Goal: Find specific page/section: Find specific page/section

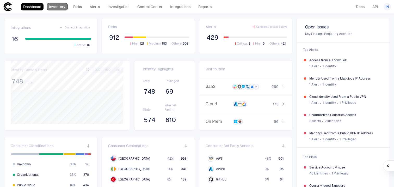
click at [57, 9] on link "Inventory" at bounding box center [57, 6] width 21 height 7
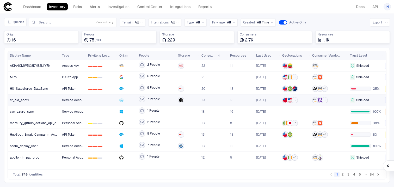
click at [125, 96] on div at bounding box center [126, 100] width 15 height 11
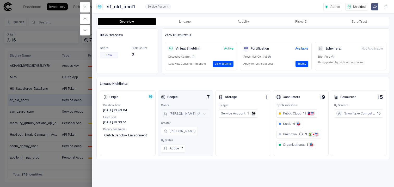
click at [203, 113] on icon at bounding box center [205, 114] width 4 height 4
click at [137, 171] on div "Risks Overview Score Low Risk Count 2 Zero Trust Status Virtual Shielding Activ…" at bounding box center [243, 105] width 294 height 155
click at [194, 111] on div "[PERSON_NAME]" at bounding box center [185, 114] width 44 height 6
click at [241, 157] on div "Lineage Highlights Origin Creation Time [DATE] 13:40:04 Last Used [DATE] 18:00:…" at bounding box center [243, 118] width 294 height 82
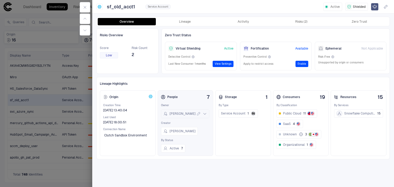
click at [203, 113] on icon at bounding box center [205, 114] width 4 height 4
